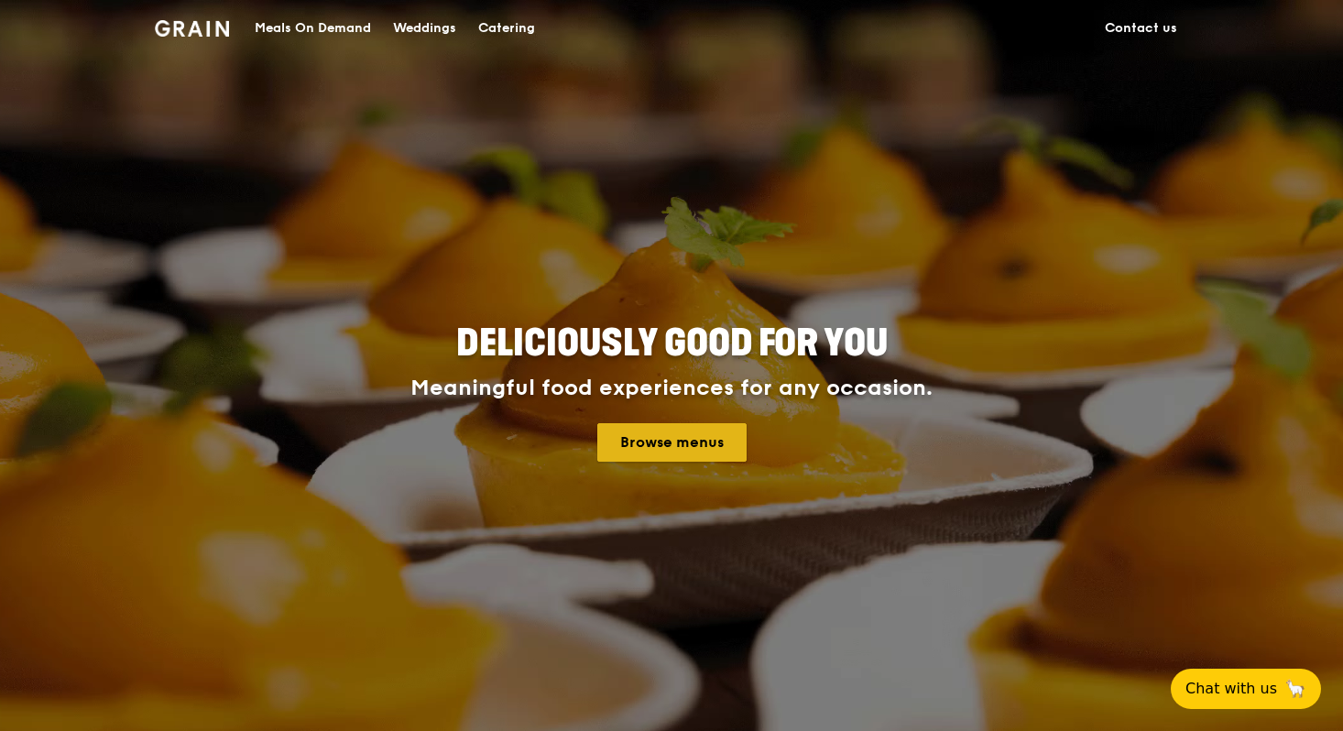
click at [697, 440] on link "Browse menus" at bounding box center [671, 442] width 149 height 38
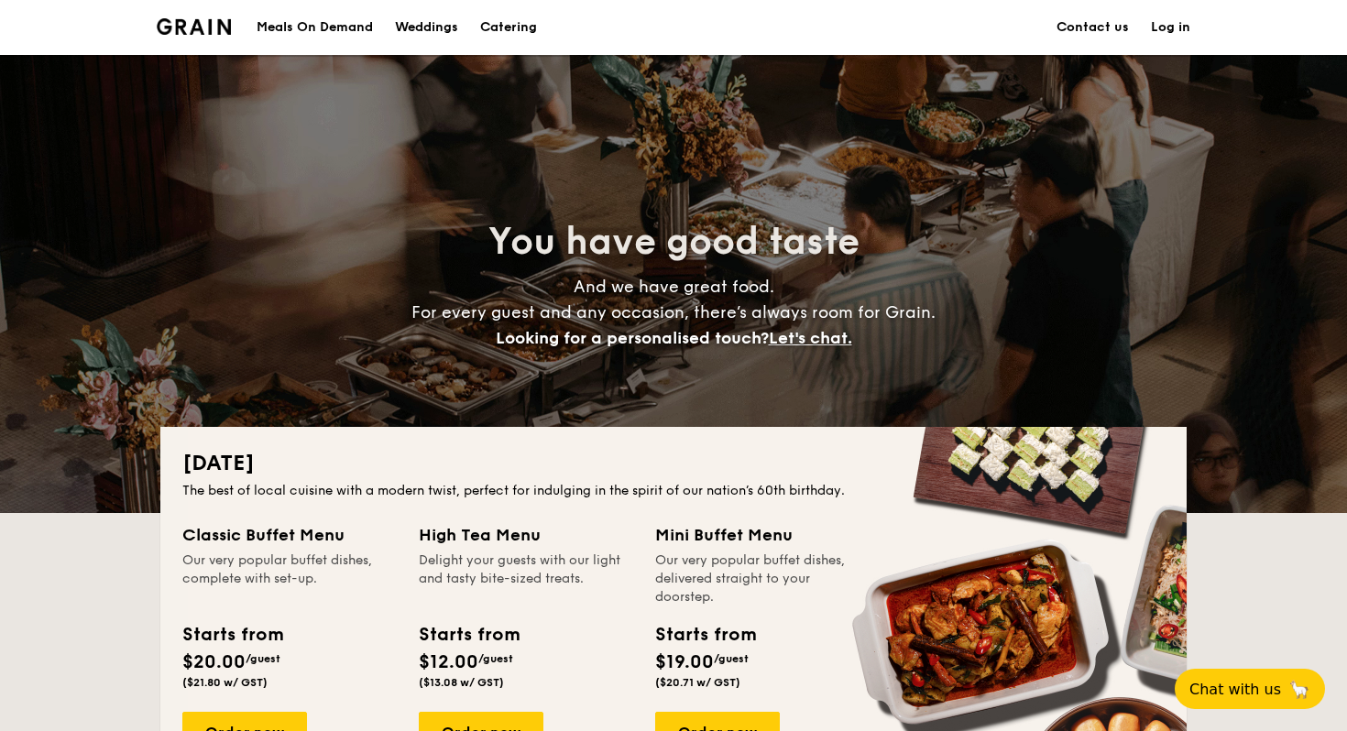
click at [318, 26] on div "Meals On Demand" at bounding box center [315, 27] width 116 height 55
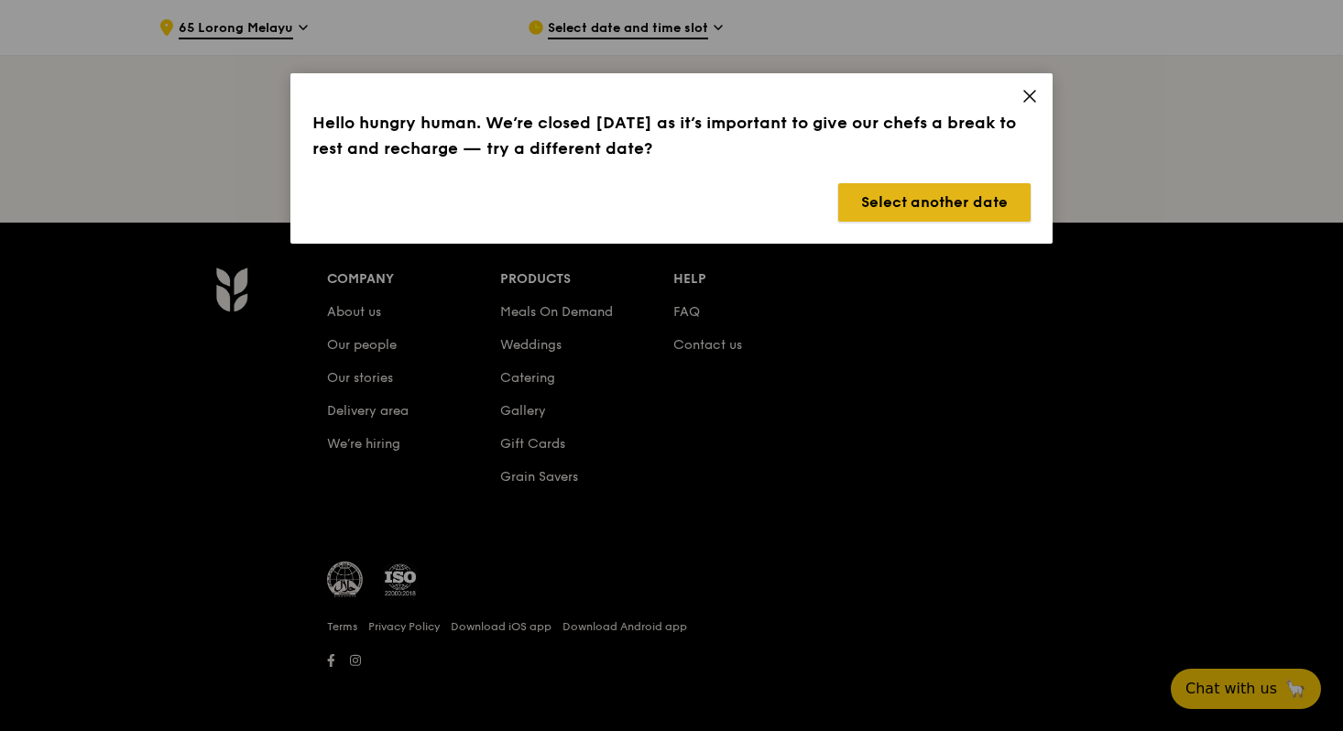
click at [982, 208] on button "Select another date" at bounding box center [934, 202] width 192 height 38
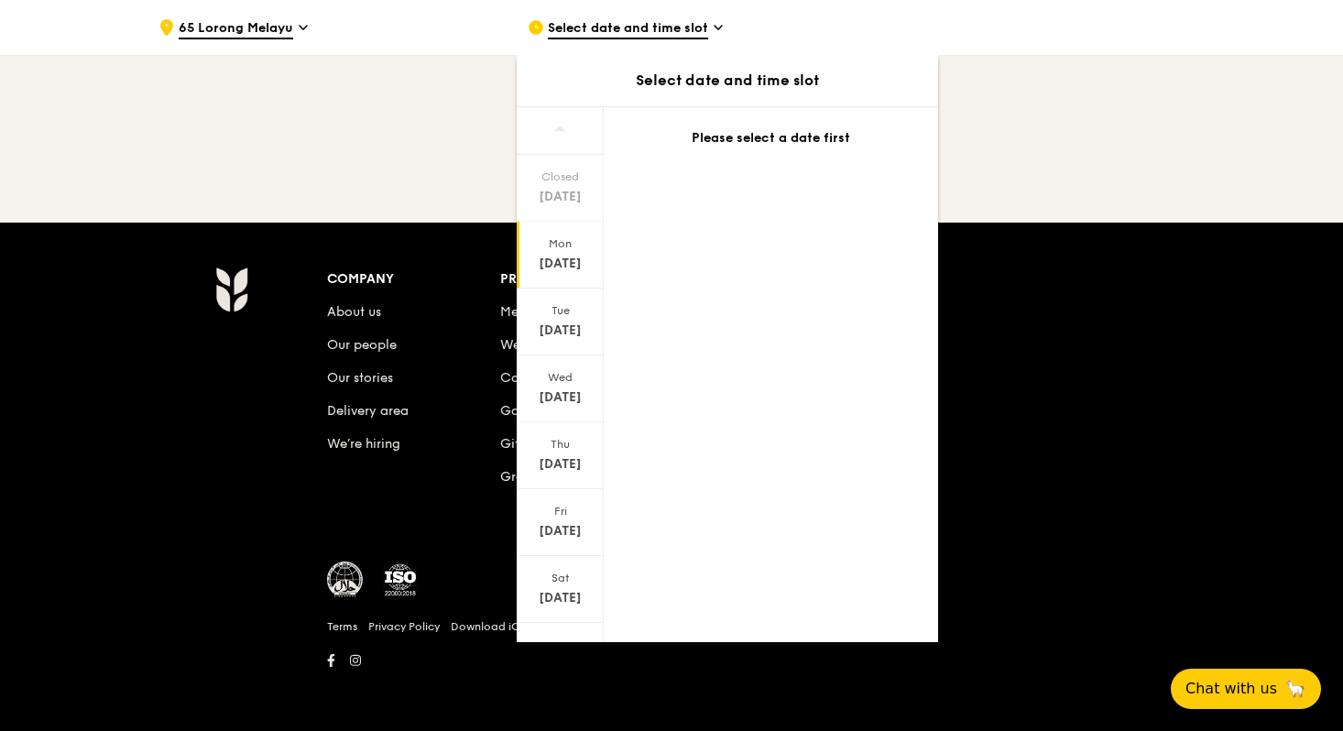
click at [576, 264] on div "[DATE]" at bounding box center [560, 264] width 82 height 18
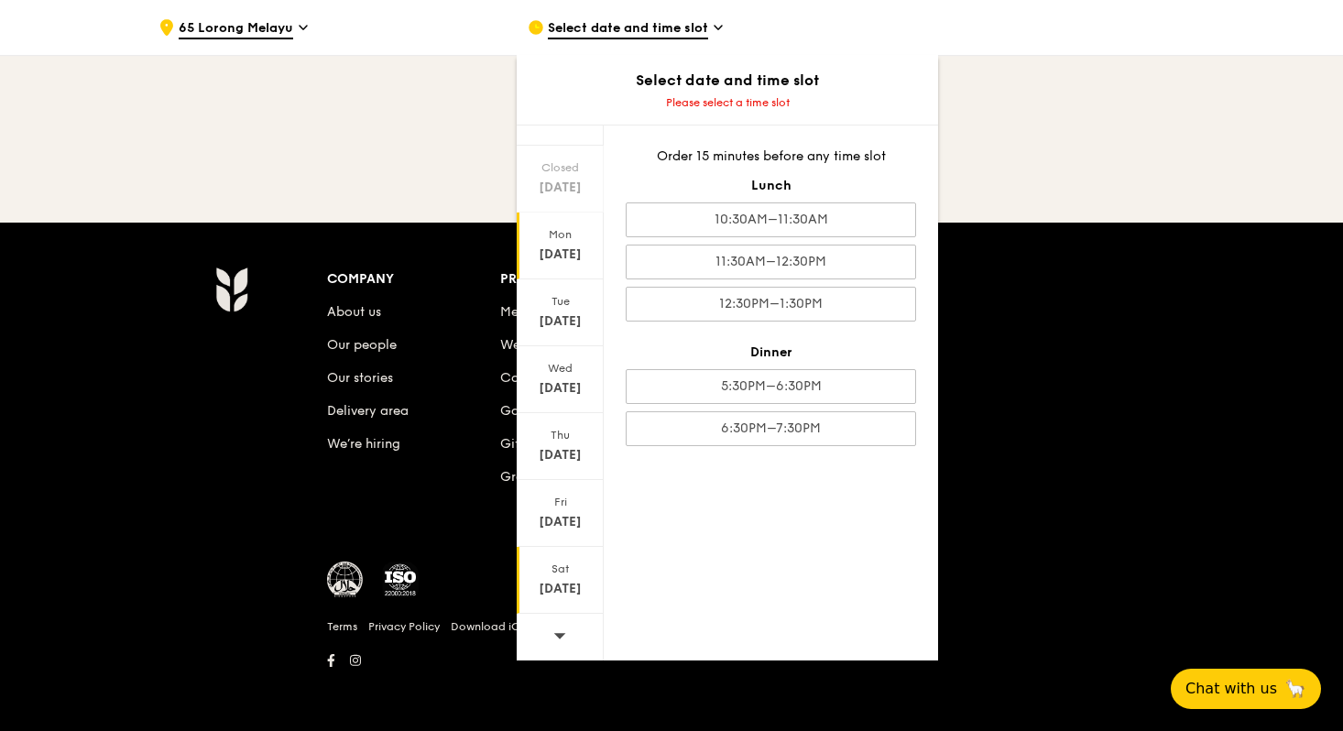
scroll to position [25, 0]
click at [552, 661] on div at bounding box center [756, 662] width 872 height 24
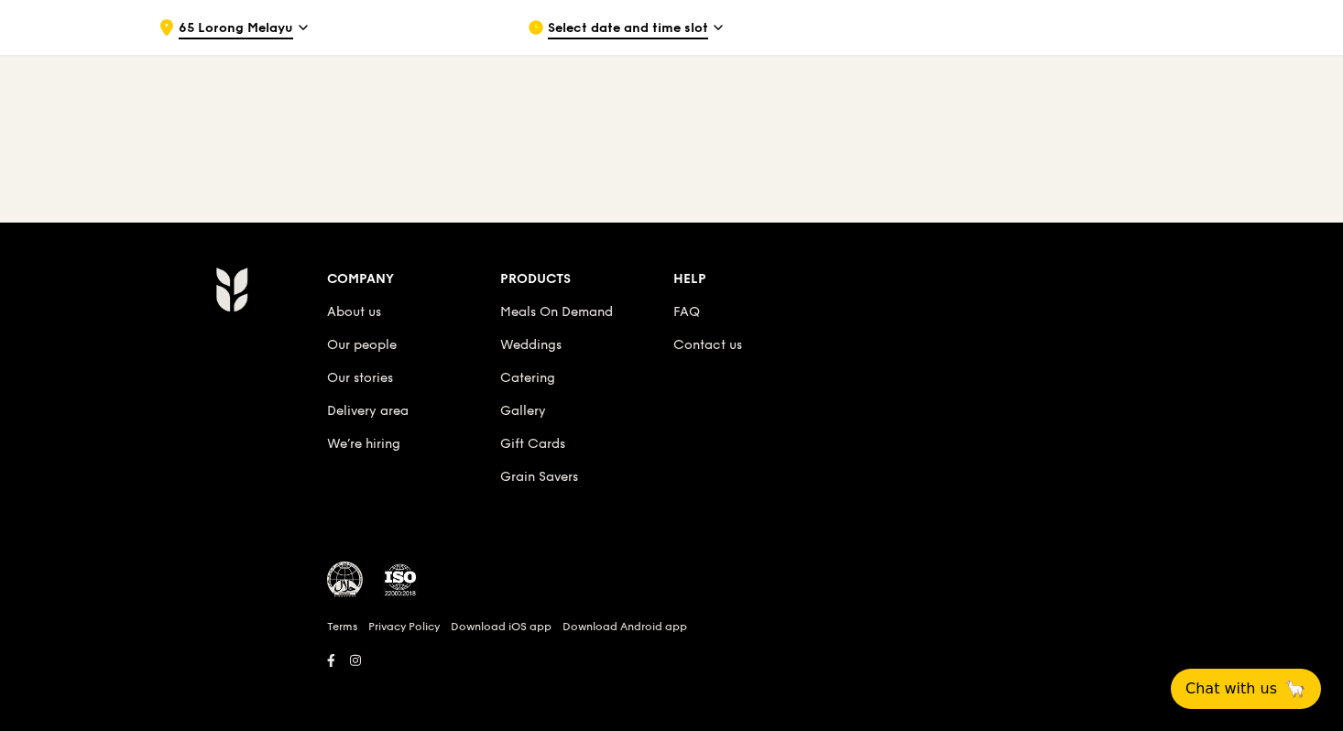
scroll to position [0, 0]
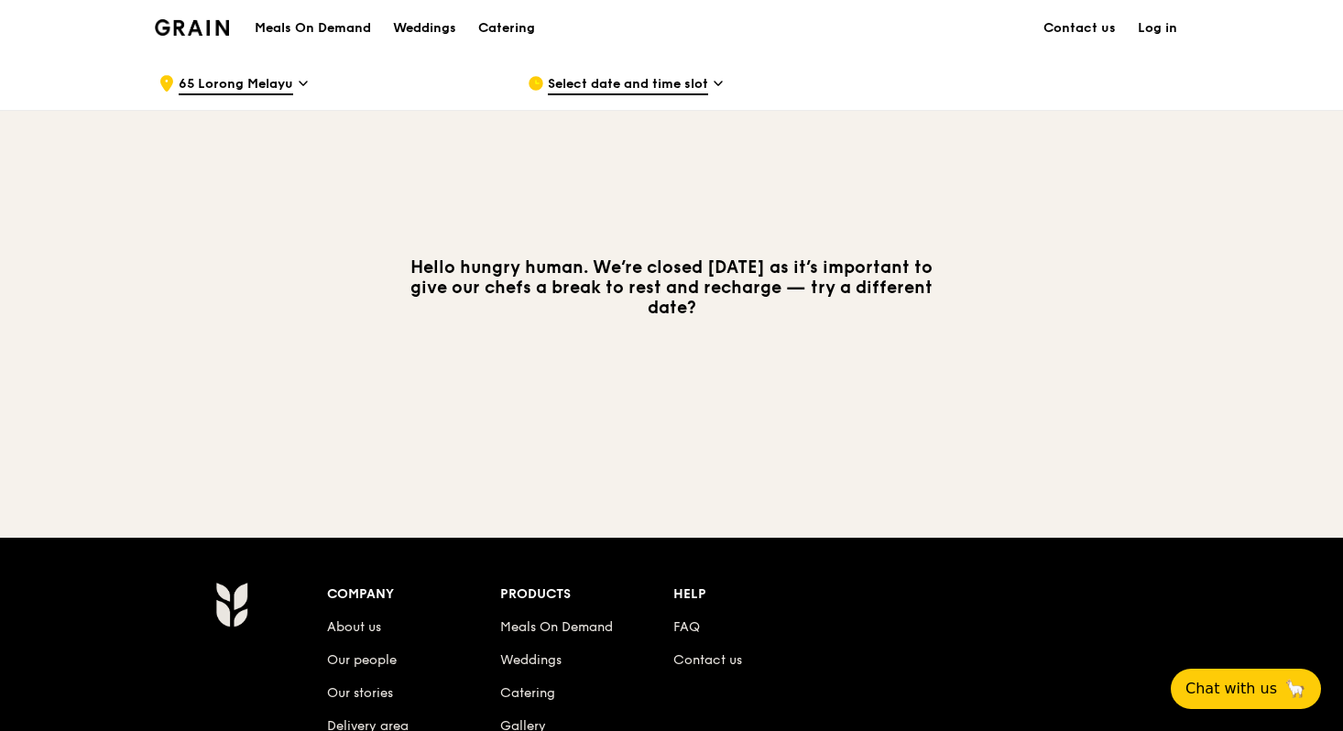
click at [657, 93] on span "Select date and time slot" at bounding box center [628, 85] width 160 height 20
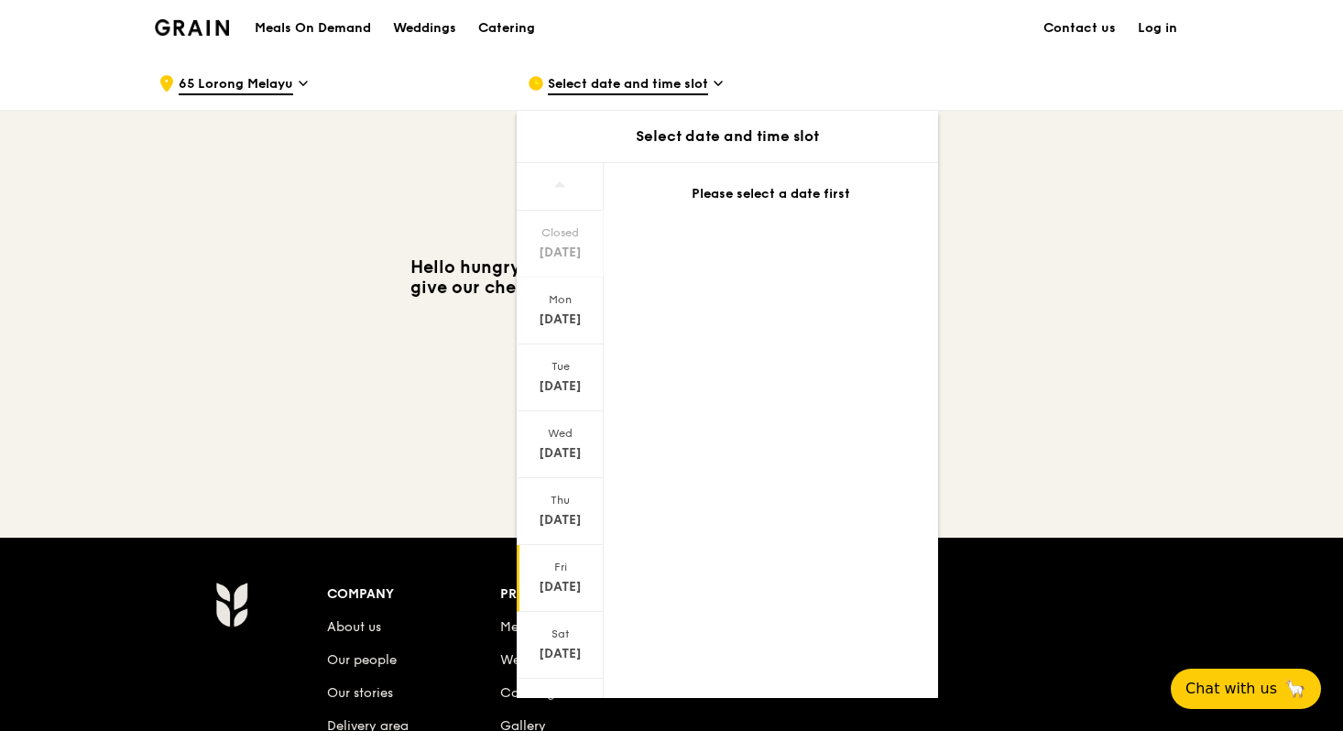
scroll to position [27, 0]
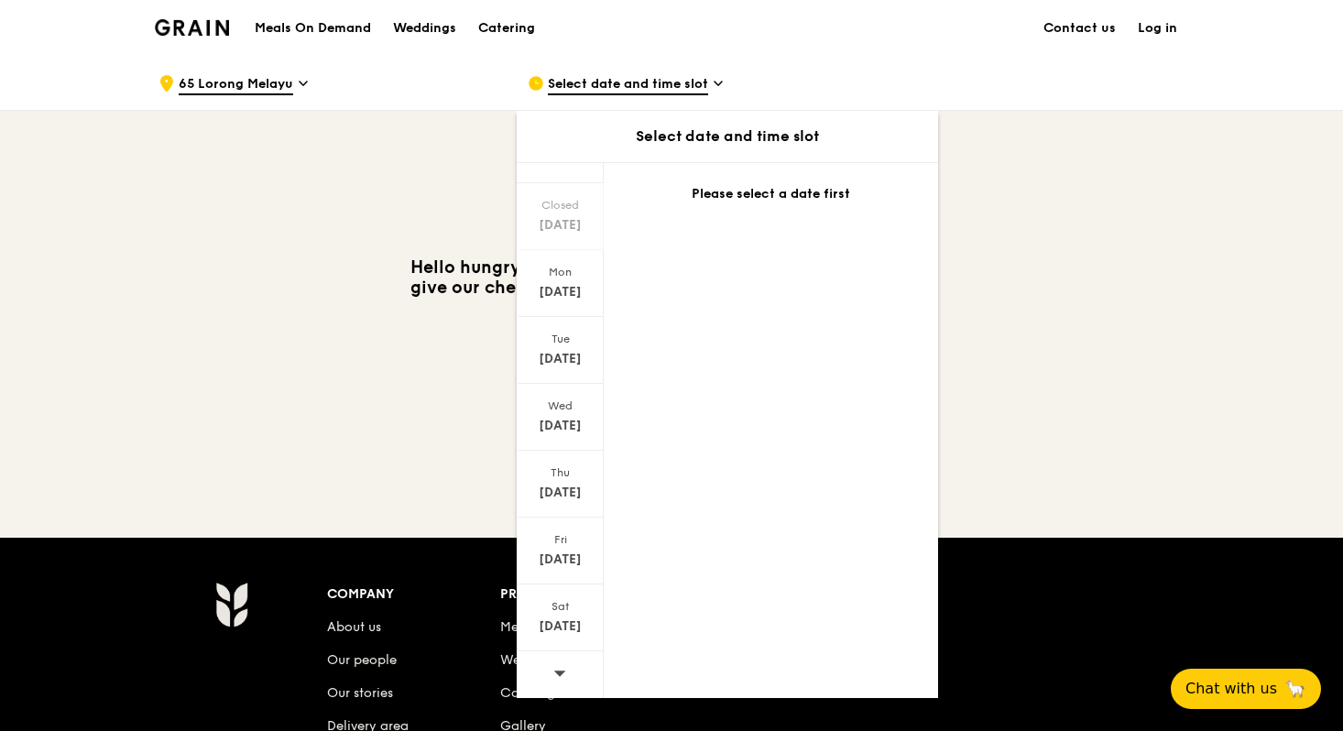
click at [560, 674] on icon at bounding box center [559, 673] width 13 height 14
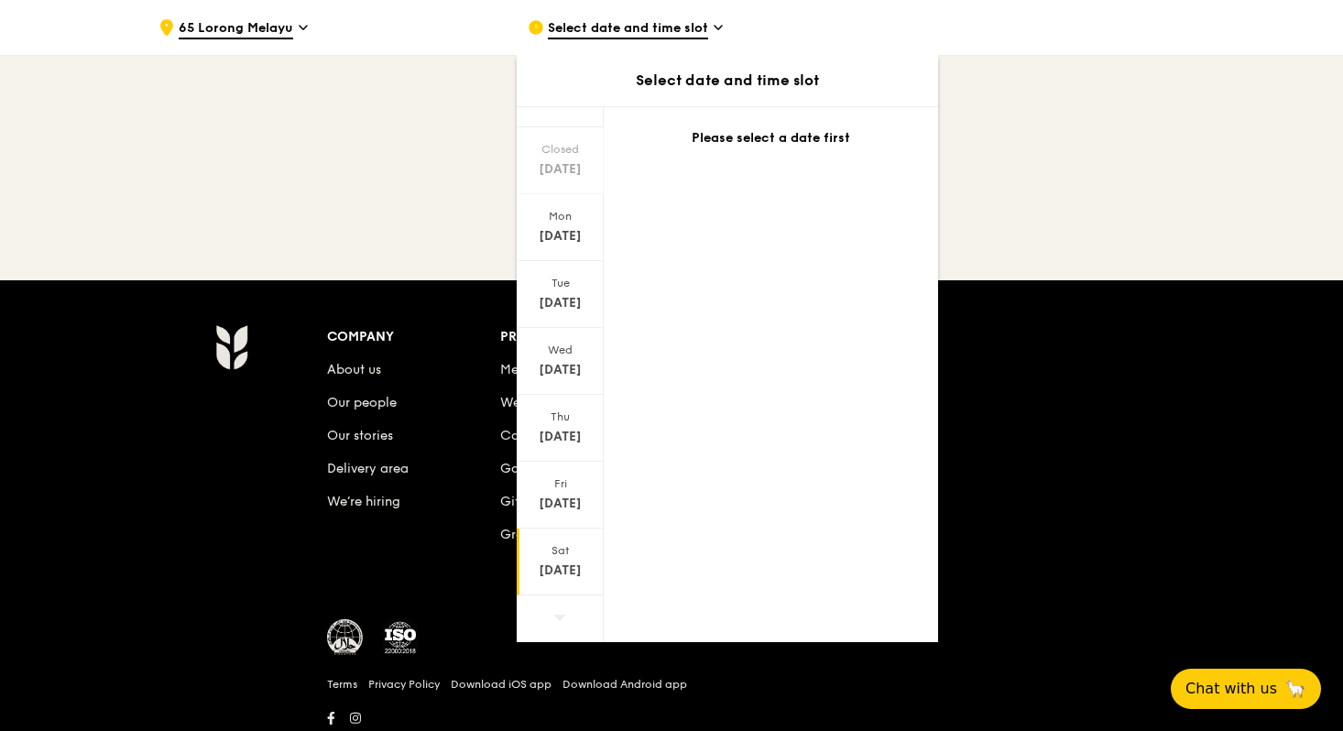
scroll to position [314, 0]
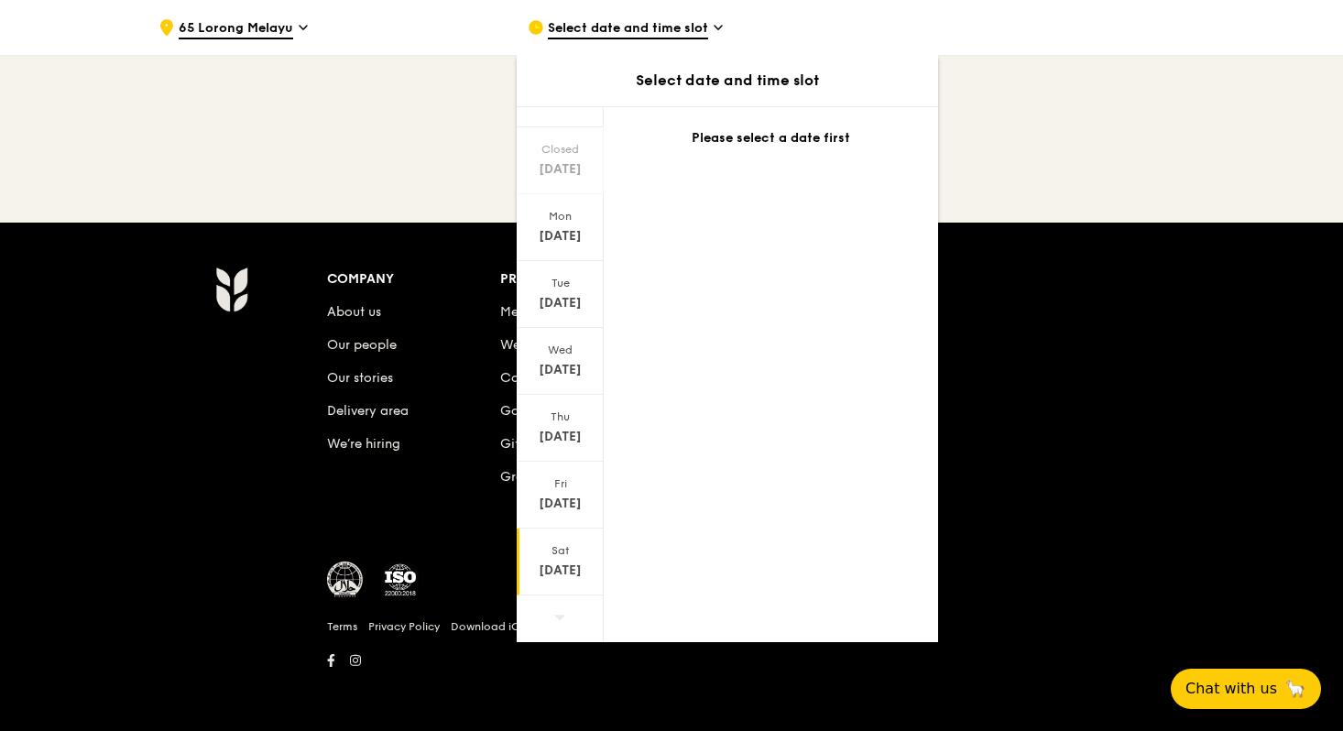
click at [568, 575] on div "[DATE]" at bounding box center [560, 571] width 82 height 18
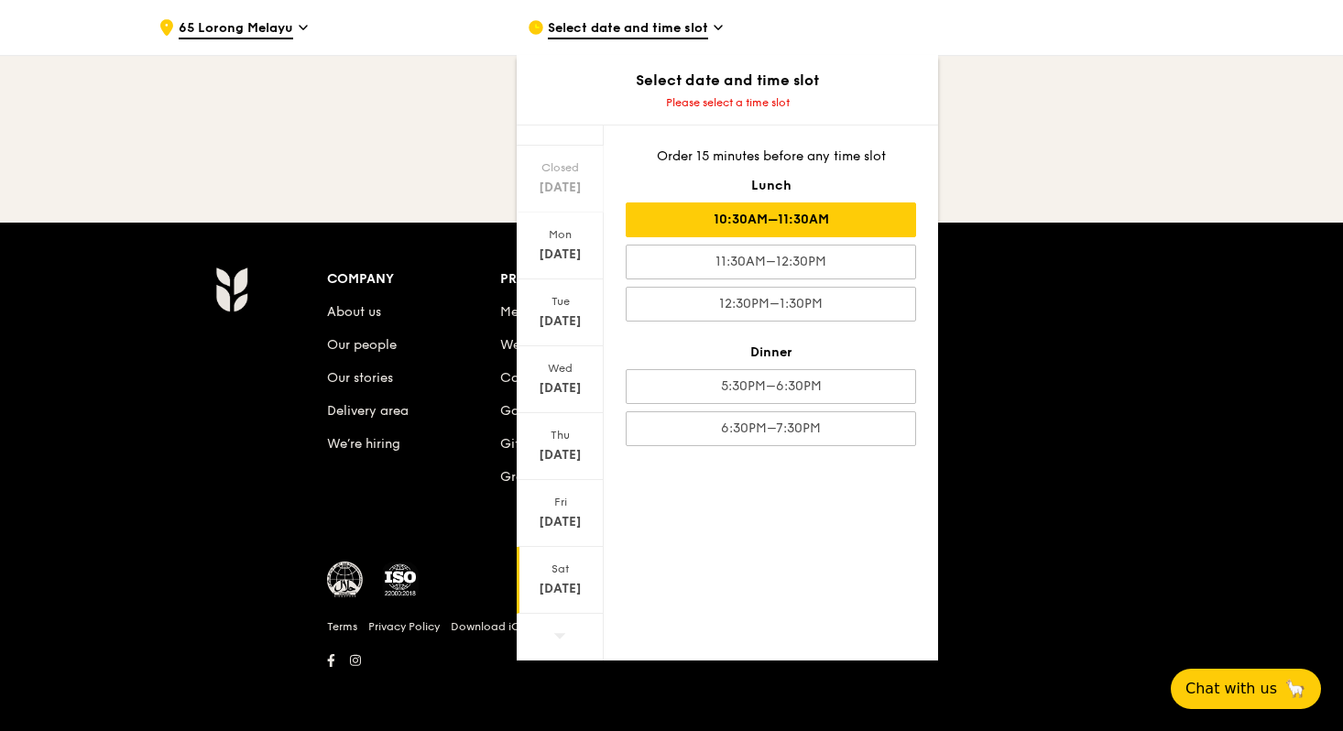
click at [841, 217] on div "10:30AM–11:30AM" at bounding box center [771, 219] width 290 height 35
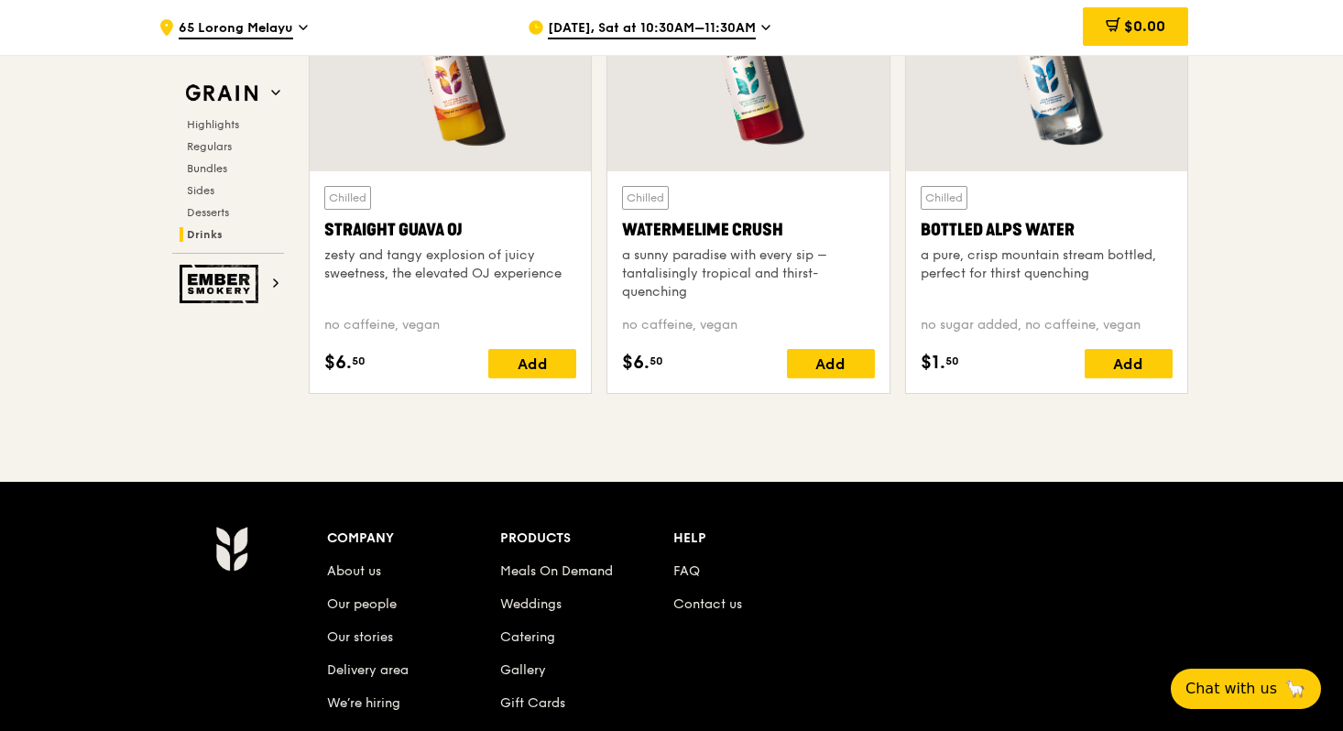
scroll to position [7623, 0]
